Goal: Task Accomplishment & Management: Manage account settings

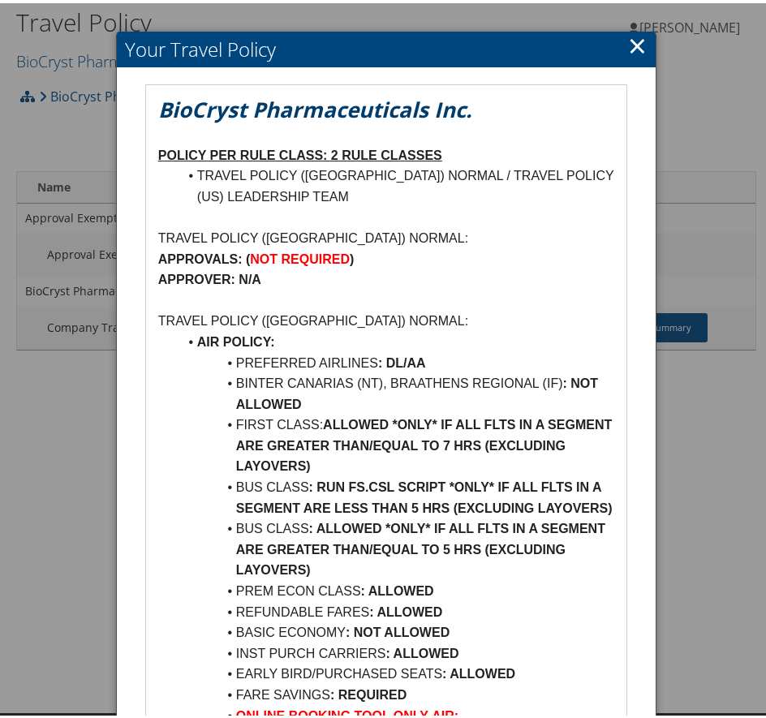
scroll to position [81, 0]
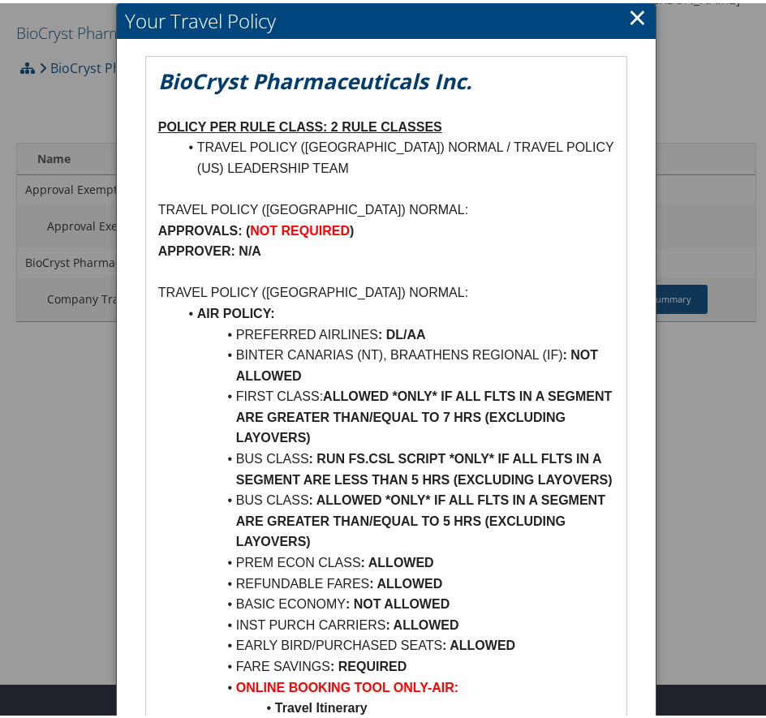
click at [638, 19] on link "×" at bounding box center [637, 14] width 19 height 32
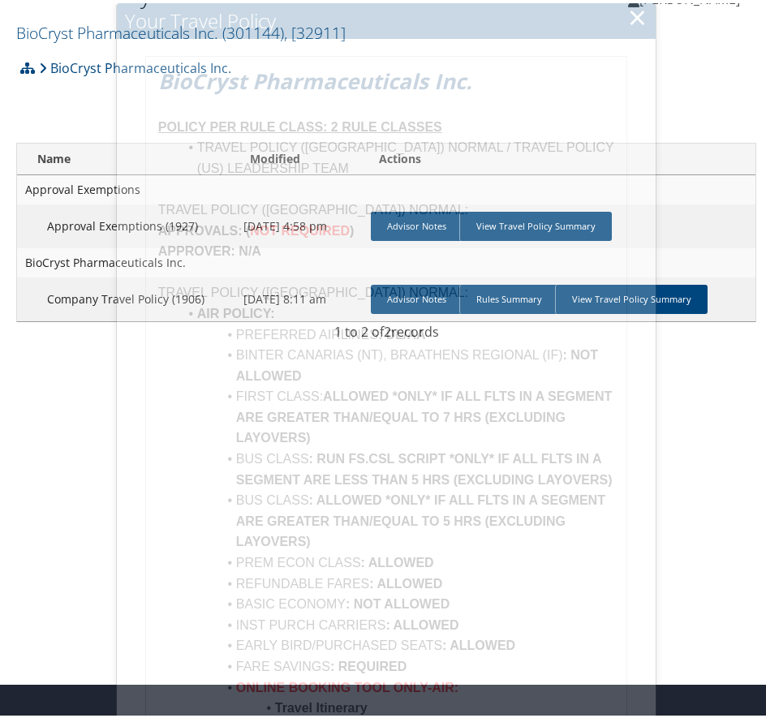
scroll to position [45, 0]
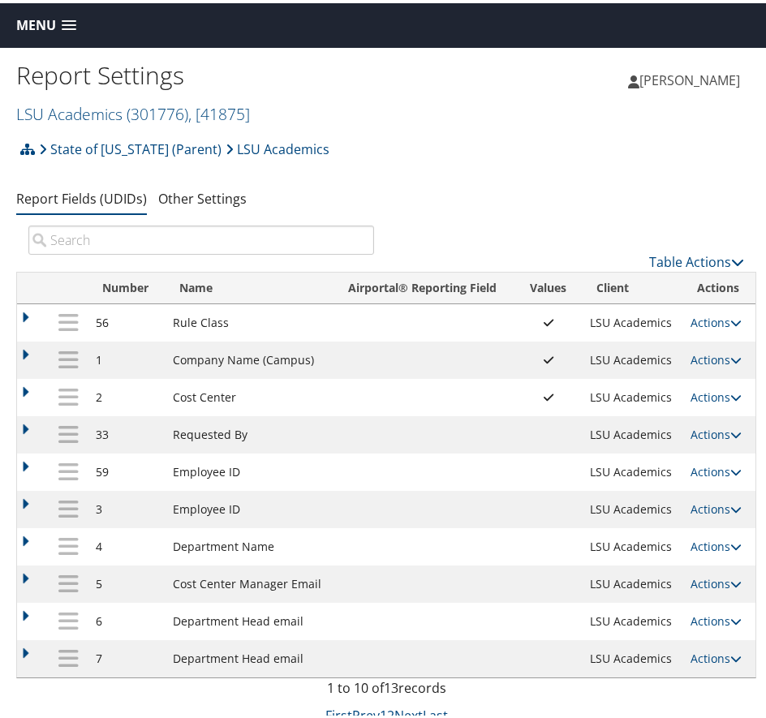
click at [359, 356] on td at bounding box center [424, 356] width 182 height 37
click at [709, 359] on link "Actions" at bounding box center [715, 356] width 51 height 15
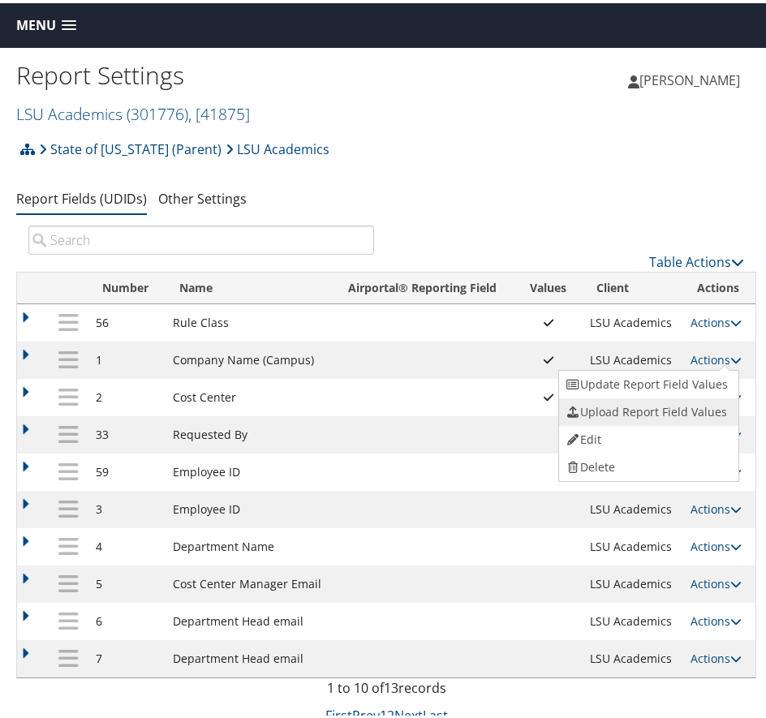
click at [648, 406] on link "Upload Report Field Values" at bounding box center [646, 409] width 175 height 28
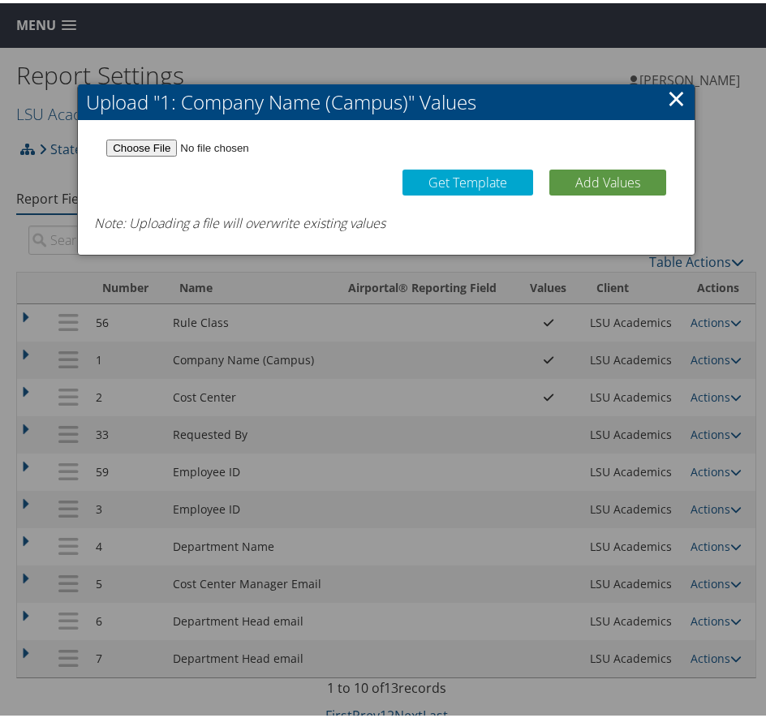
click at [673, 97] on link "×" at bounding box center [676, 95] width 19 height 32
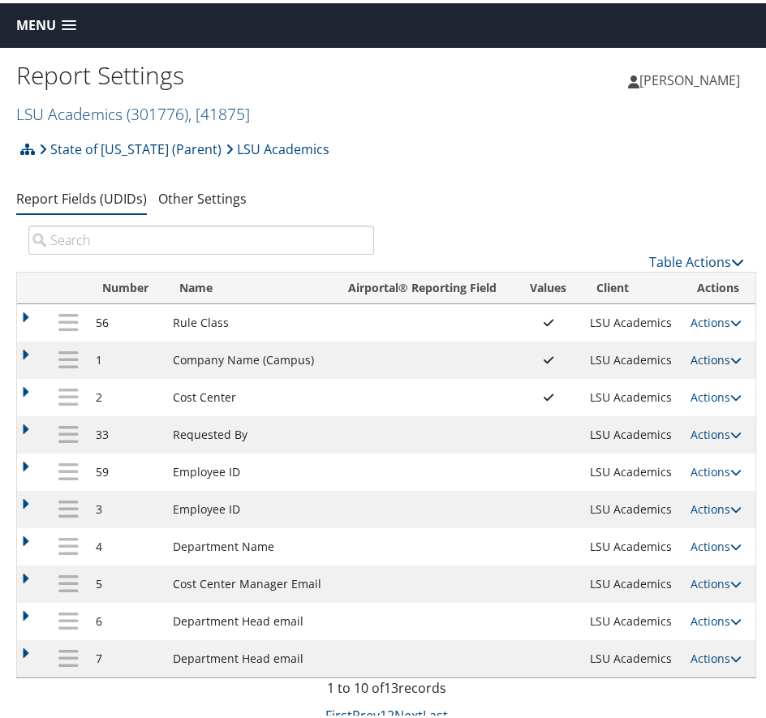
click at [702, 356] on link "Actions" at bounding box center [715, 356] width 51 height 15
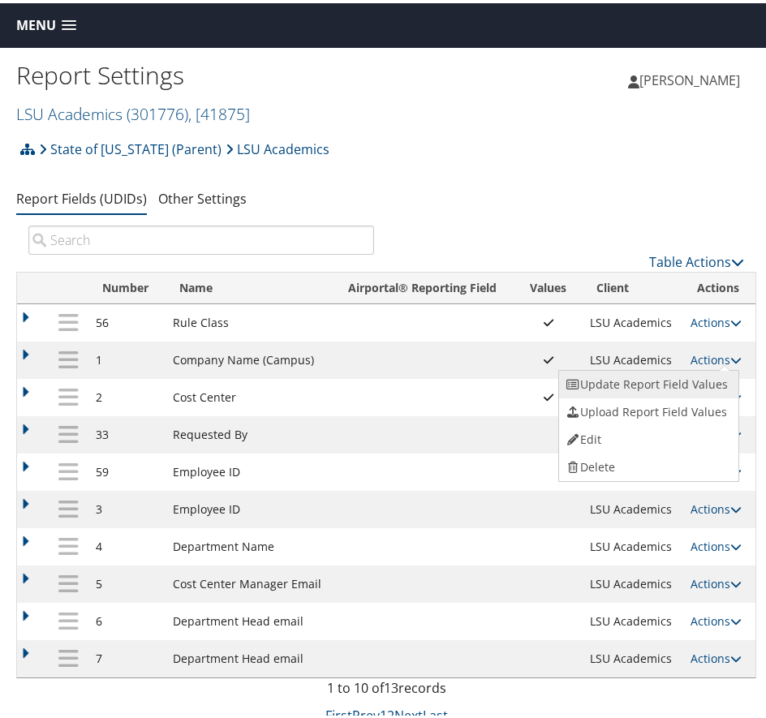
click at [616, 382] on link "Update Report Field Values" at bounding box center [646, 382] width 175 height 28
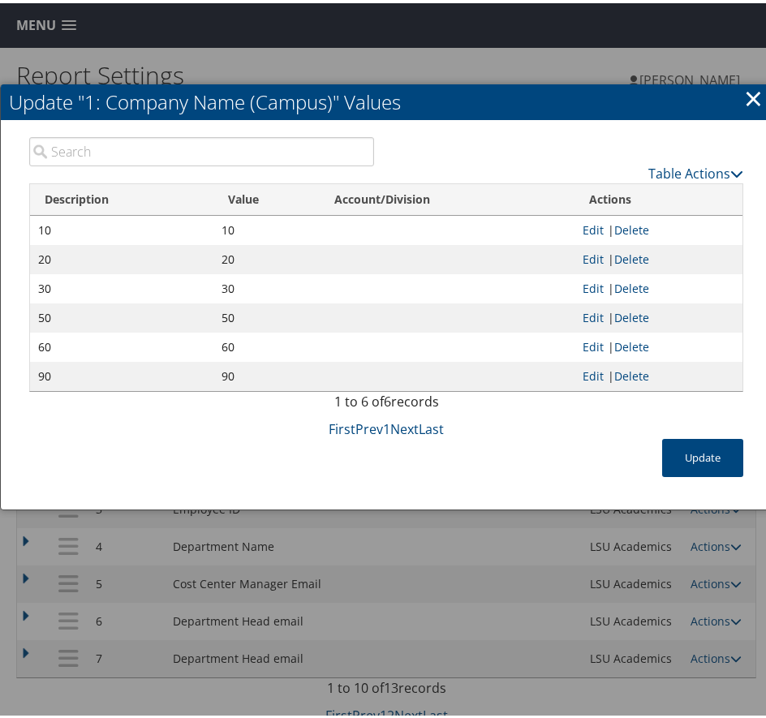
click at [501, 442] on div "Update" at bounding box center [386, 463] width 738 height 54
click at [734, 448] on button "Update" at bounding box center [702, 455] width 81 height 38
click at [750, 91] on link "×" at bounding box center [753, 95] width 19 height 32
